Goal: Navigation & Orientation: Find specific page/section

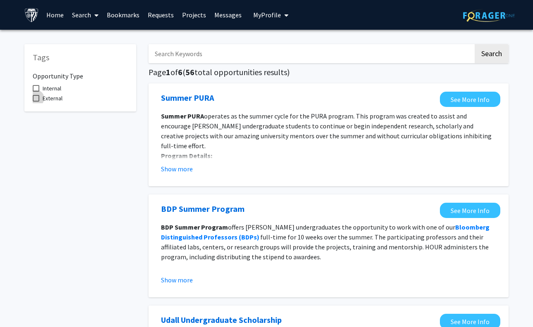
click at [36, 98] on span at bounding box center [36, 98] width 7 height 7
click at [36, 102] on input "External" at bounding box center [36, 102] width 0 height 0
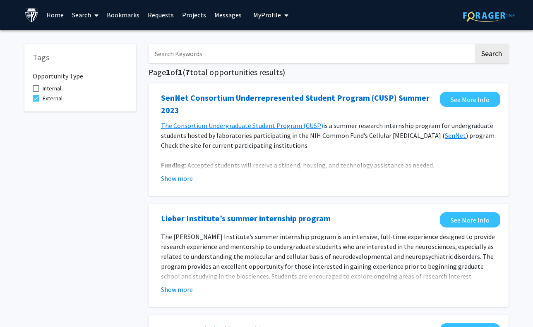
click at [36, 98] on span at bounding box center [36, 98] width 7 height 7
click at [36, 102] on input "External" at bounding box center [36, 102] width 0 height 0
checkbox input "false"
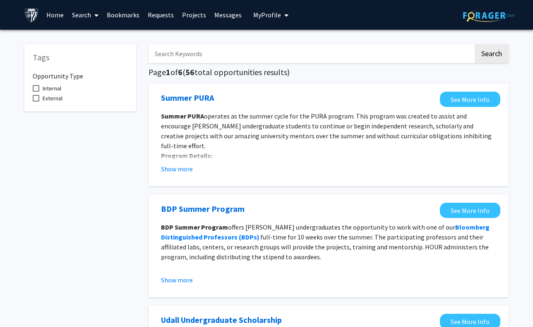
click at [34, 89] on span at bounding box center [36, 88] width 7 height 7
click at [36, 92] on input "Internal" at bounding box center [36, 92] width 0 height 0
checkbox input "true"
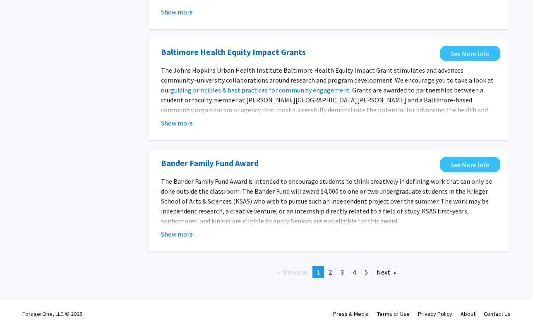
scroll to position [904, 0]
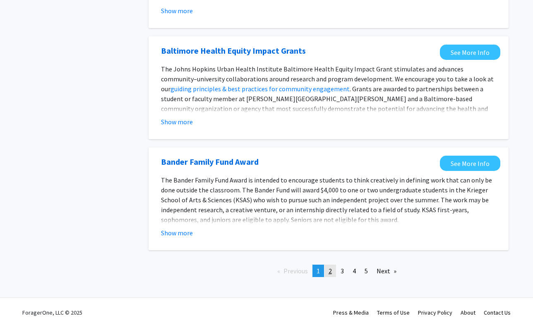
click at [327, 272] on link "page 2" at bounding box center [330, 271] width 12 height 12
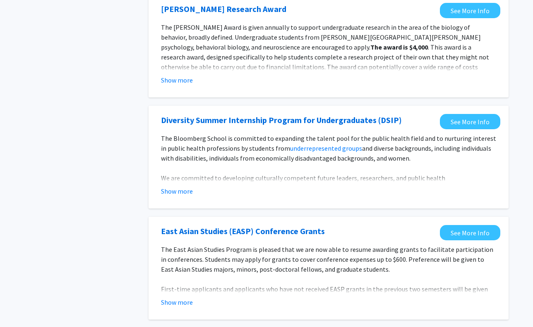
scroll to position [946, 0]
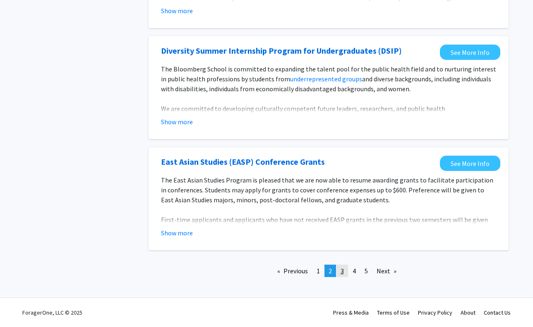
click at [341, 275] on link "page 3" at bounding box center [342, 271] width 12 height 12
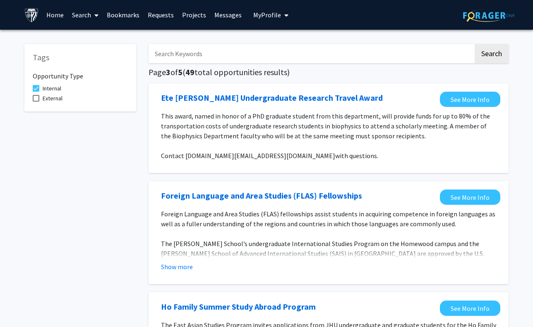
click at [184, 16] on link "Projects" at bounding box center [194, 14] width 32 height 29
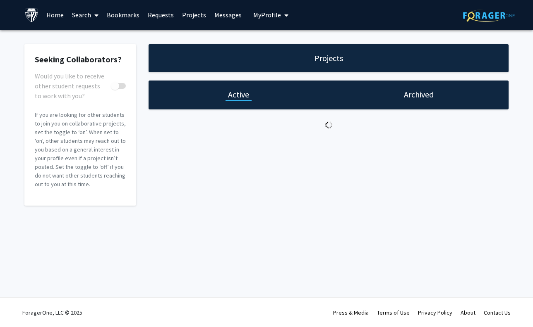
checkbox input "true"
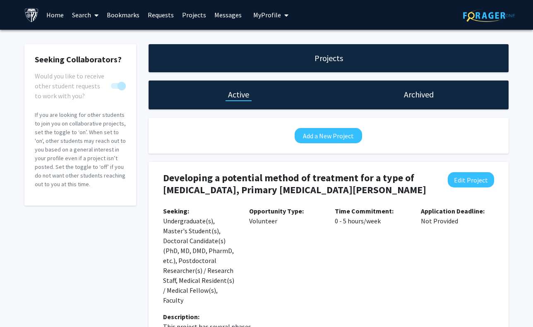
click at [164, 19] on link "Requests" at bounding box center [160, 14] width 34 height 29
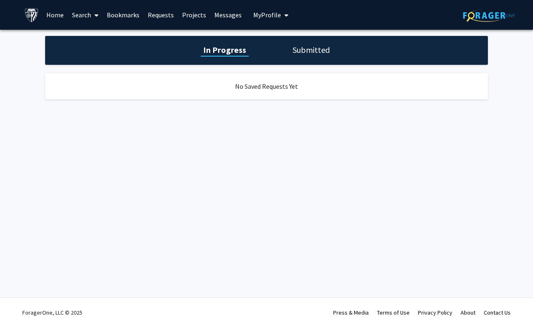
click at [86, 18] on link "Search" at bounding box center [85, 14] width 35 height 29
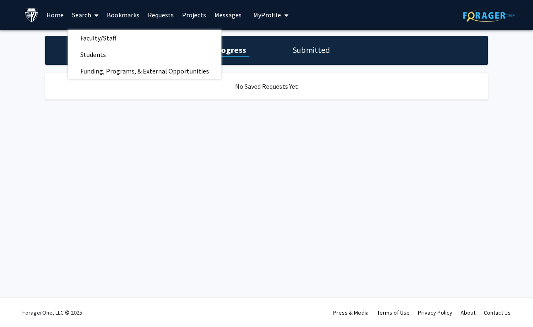
click at [36, 19] on img at bounding box center [31, 15] width 14 height 14
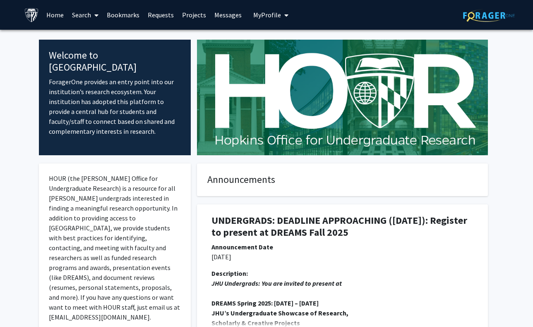
click at [216, 18] on link "Messages" at bounding box center [228, 14] width 36 height 29
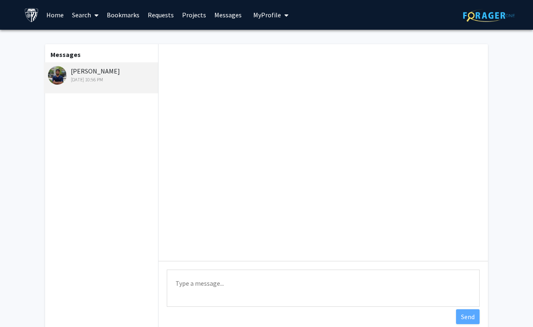
scroll to position [28, 0]
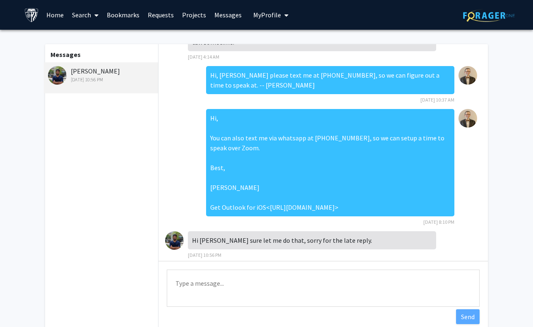
click at [90, 70] on div "[PERSON_NAME] [DATE] 10:56 PM" at bounding box center [102, 74] width 108 height 17
click at [55, 77] on img at bounding box center [57, 75] width 19 height 19
